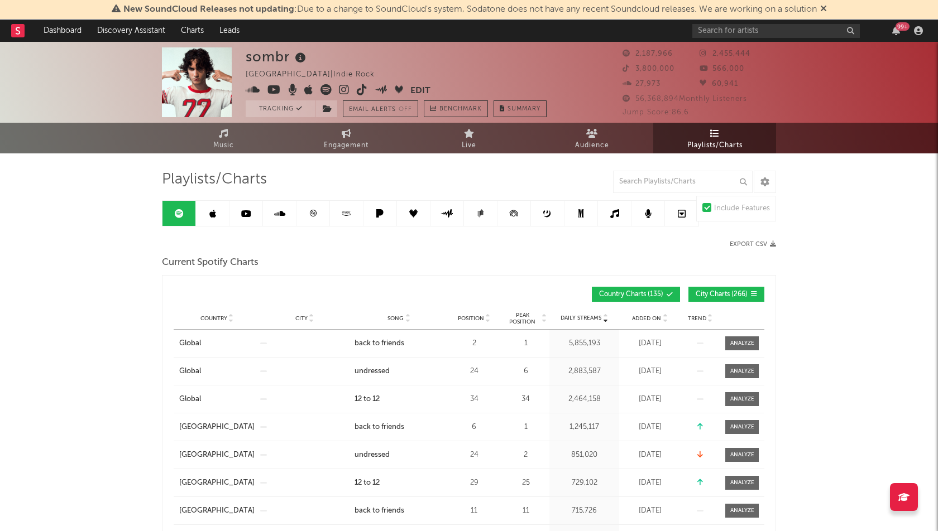
click at [827, 7] on icon at bounding box center [823, 8] width 7 height 9
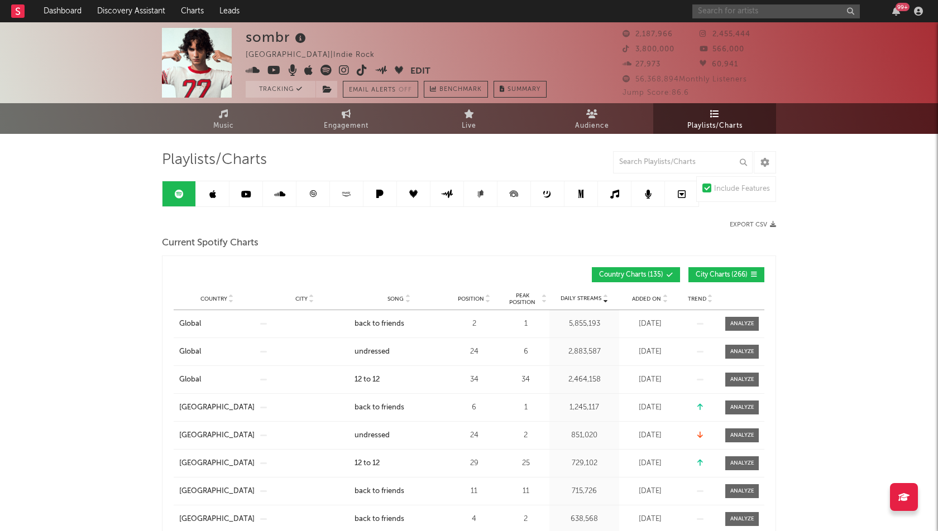
click at [728, 8] on input "text" at bounding box center [775, 11] width 167 height 14
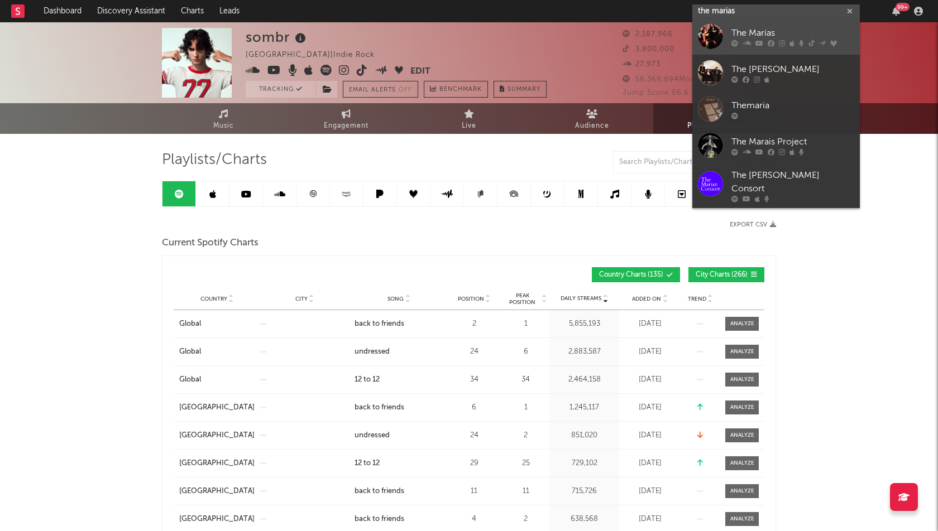
type input "the marias"
click at [739, 47] on link "The Marías" at bounding box center [775, 36] width 167 height 36
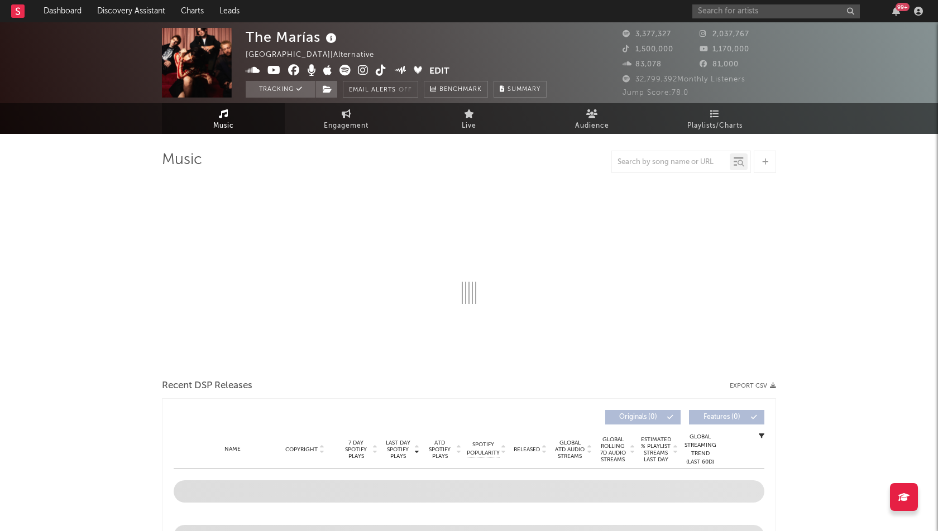
select select "6m"
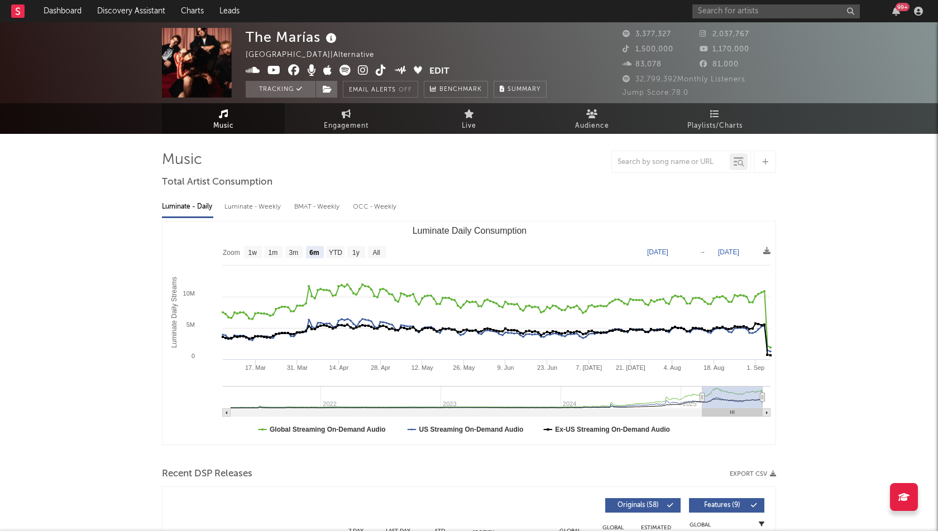
select select "6m"
click at [701, 121] on span "Playlists/Charts" at bounding box center [714, 125] width 55 height 13
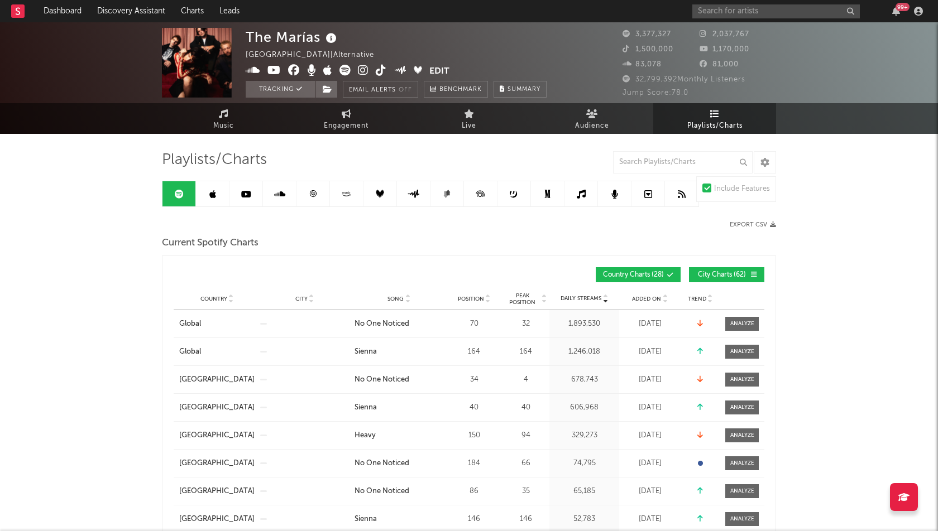
click at [644, 294] on div "Country City Song Position Peak Position Estimated Daily Streams Playlist Follo…" at bounding box center [469, 299] width 591 height 22
click at [644, 296] on span "Added On" at bounding box center [646, 299] width 29 height 7
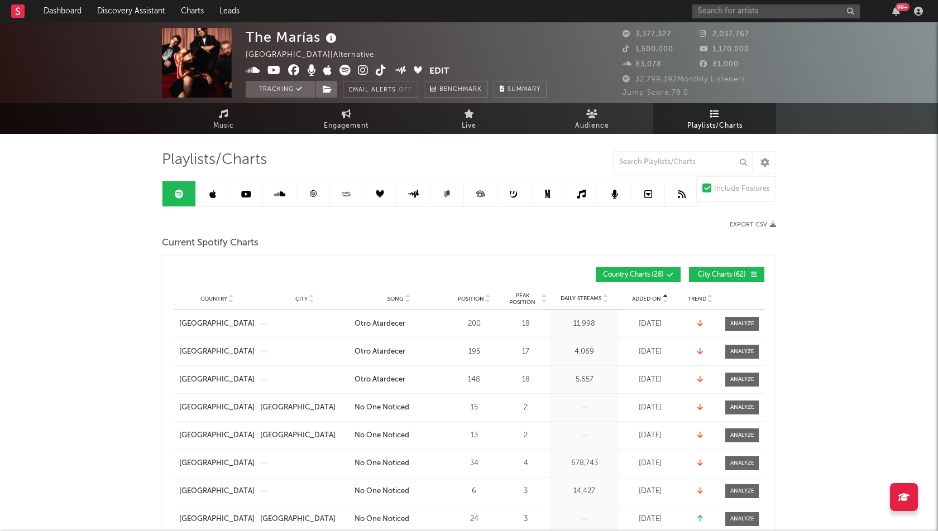
click at [644, 296] on span "Added On" at bounding box center [646, 299] width 29 height 7
